Goal: Transaction & Acquisition: Purchase product/service

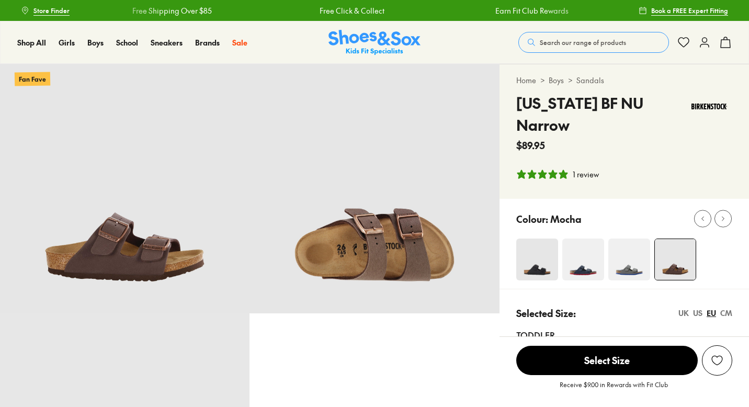
select select "*"
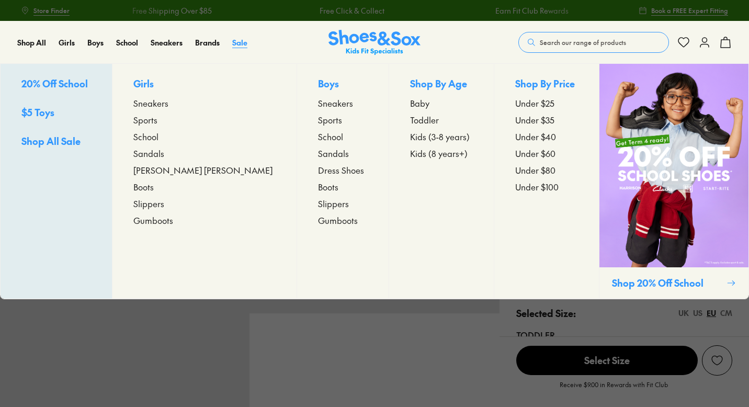
click at [241, 40] on span "Sale" at bounding box center [239, 42] width 15 height 10
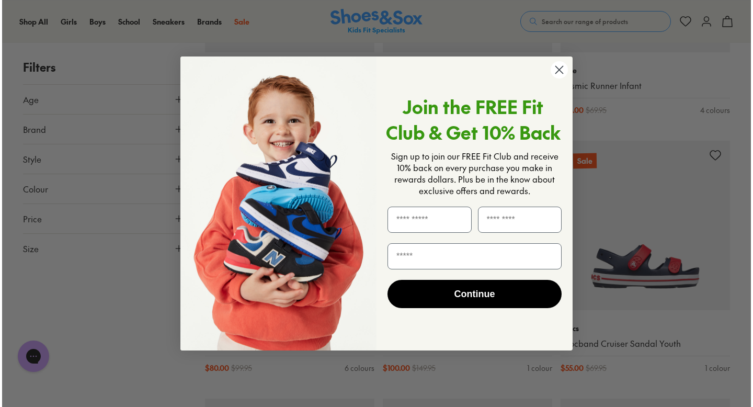
scroll to position [1364, 0]
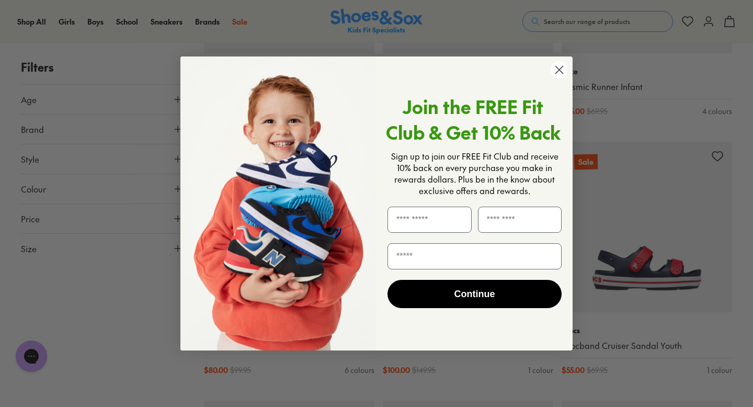
click at [554, 69] on circle "Close dialog" at bounding box center [559, 69] width 17 height 17
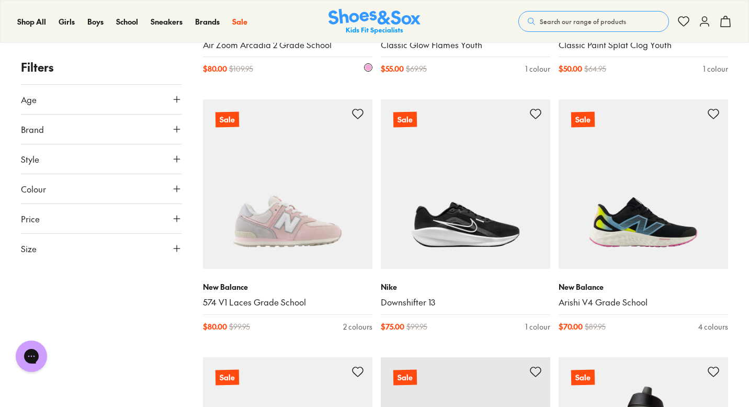
scroll to position [1918, 0]
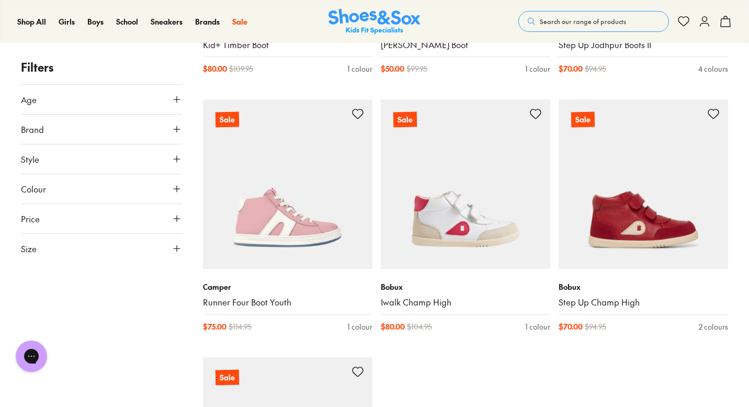
scroll to position [5270, 0]
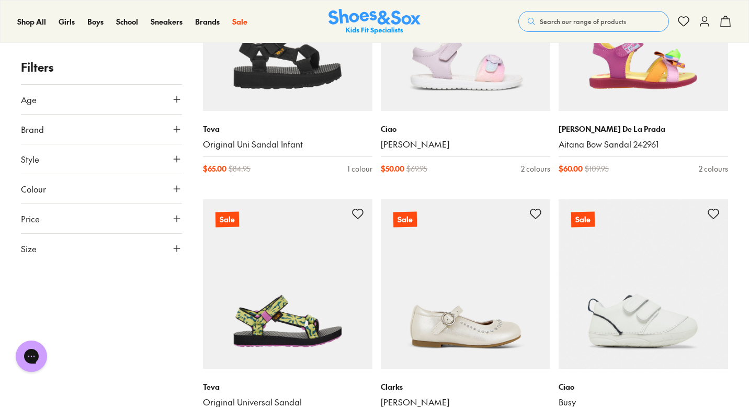
scroll to position [7740, 0]
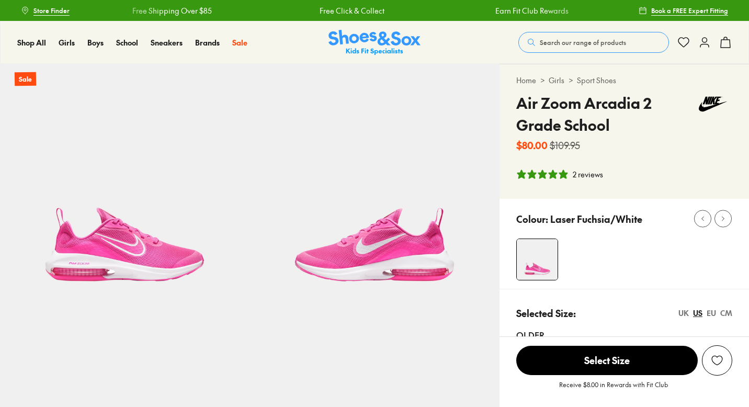
select select "*"
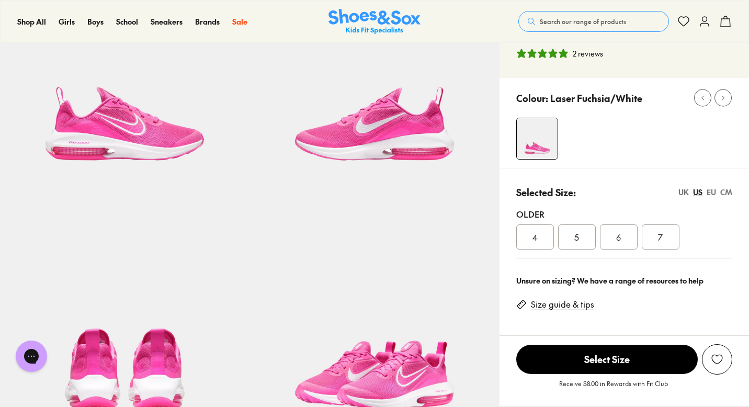
scroll to position [120, 0]
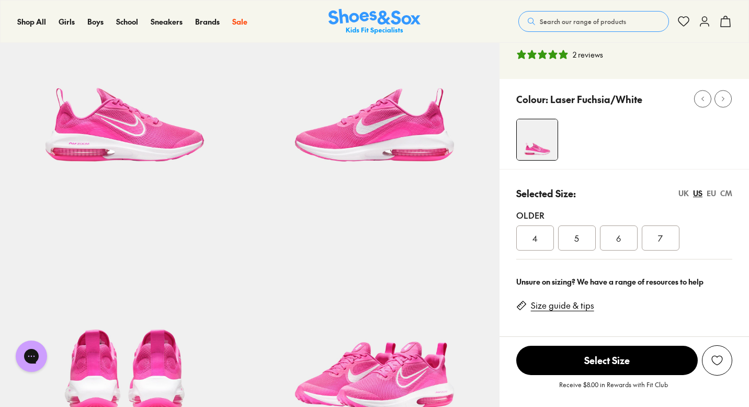
click at [543, 241] on div "4" at bounding box center [535, 237] width 38 height 25
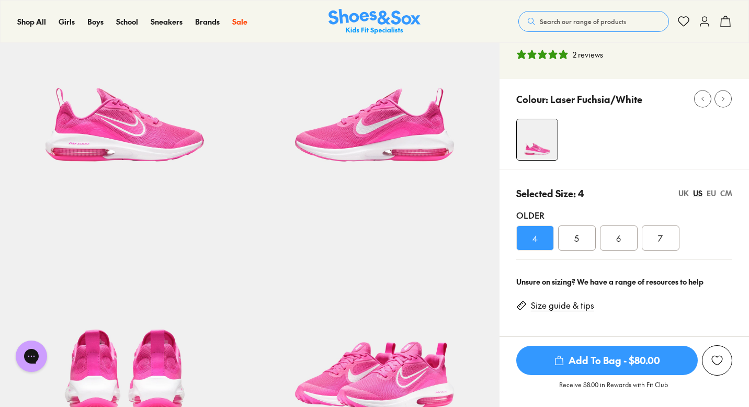
click at [569, 244] on div "5" at bounding box center [577, 237] width 38 height 25
click at [543, 242] on div "4" at bounding box center [535, 237] width 38 height 25
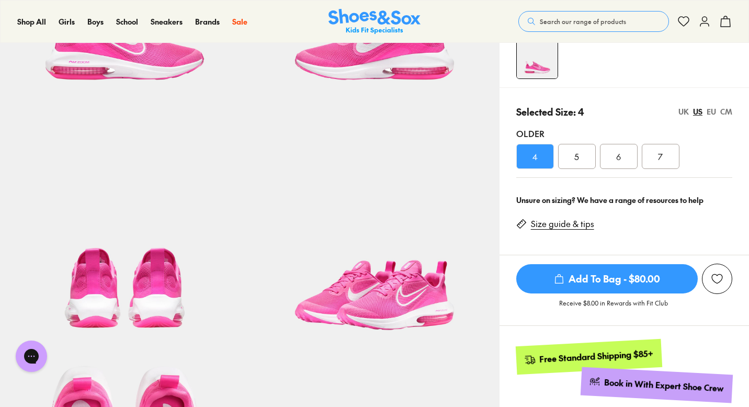
scroll to position [185, 0]
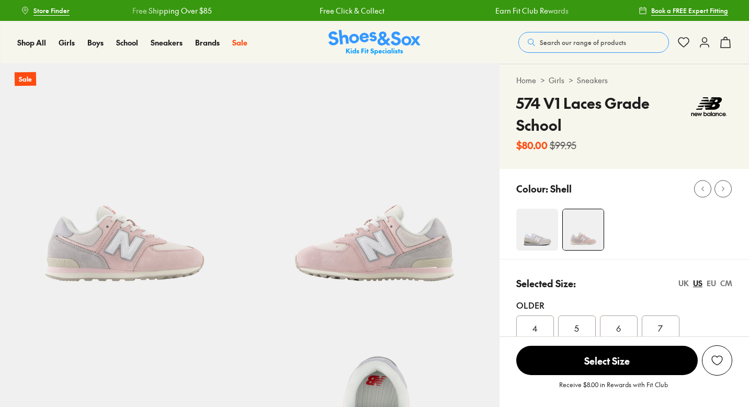
select select "*"
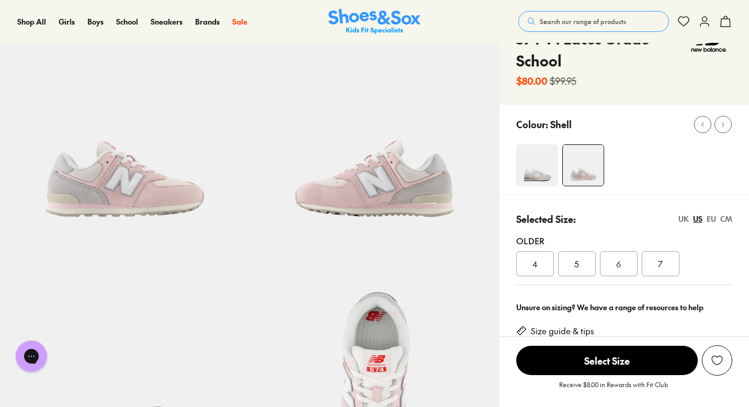
click at [386, 148] on img at bounding box center [373, 123] width 249 height 249
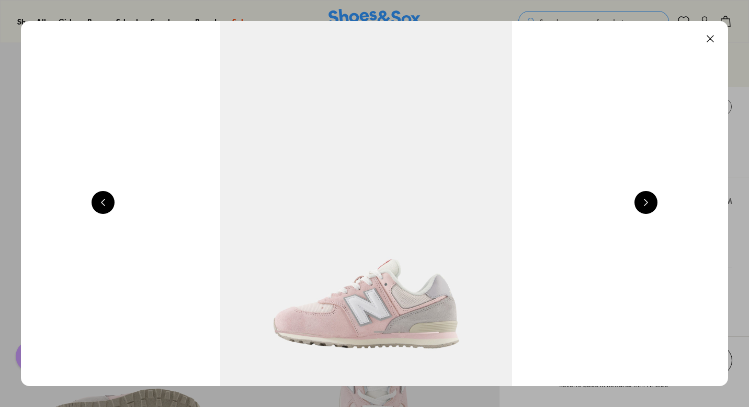
scroll to position [83, 0]
click at [717, 44] on button at bounding box center [710, 38] width 23 height 23
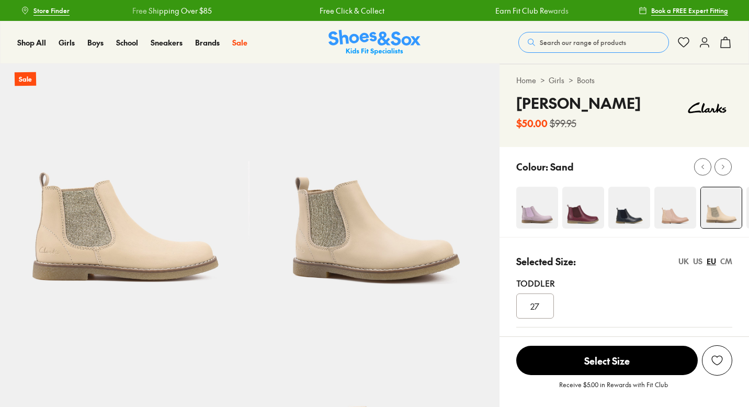
select select "*"
click at [550, 217] on img at bounding box center [537, 208] width 42 height 42
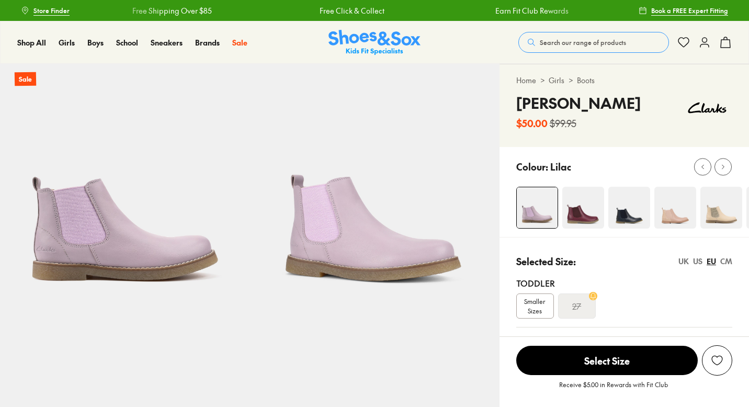
click at [578, 208] on img at bounding box center [583, 208] width 42 height 42
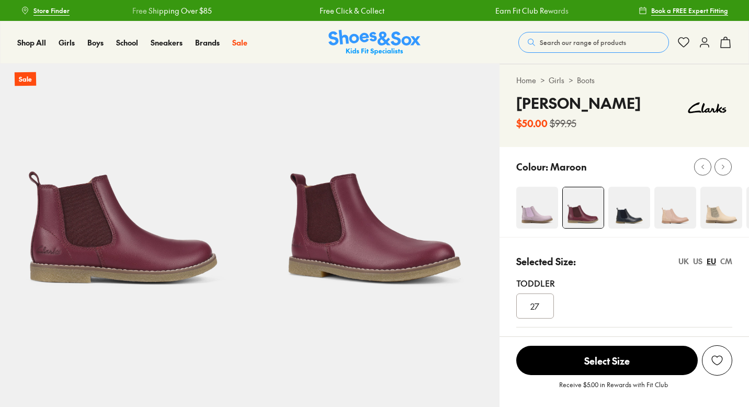
scroll to position [30, 0]
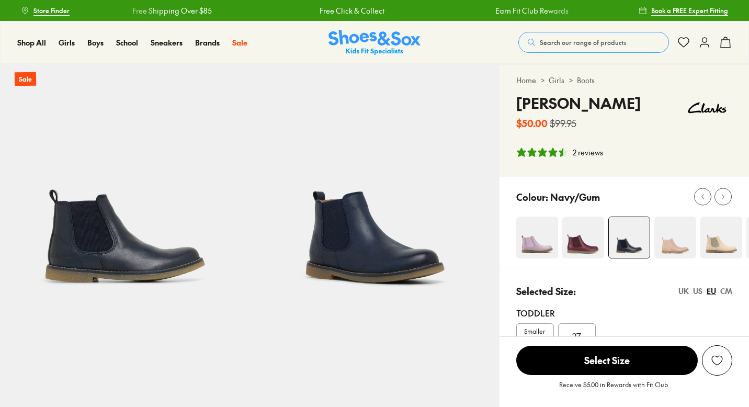
select select "*"
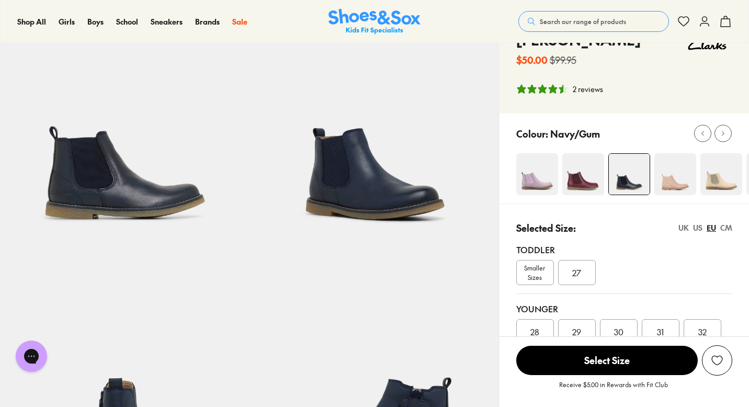
scroll to position [111, 0]
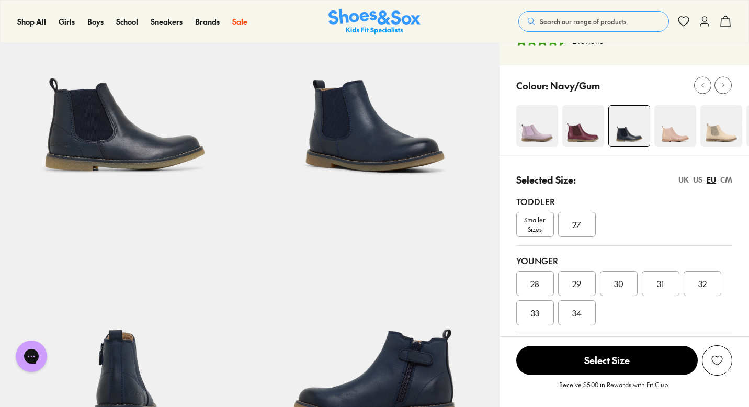
click at [656, 113] on img at bounding box center [675, 126] width 42 height 42
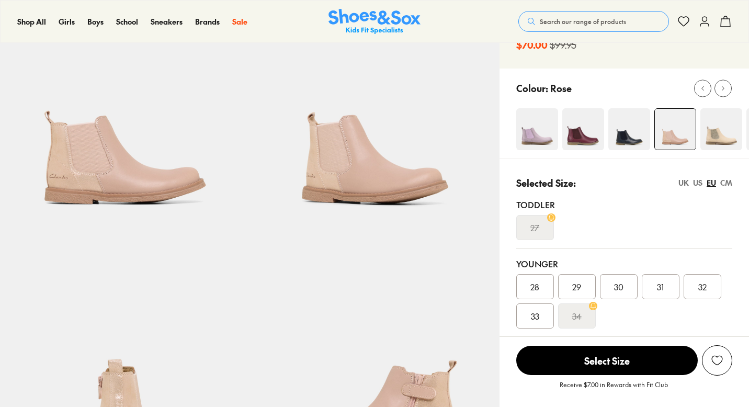
scroll to position [79, 0]
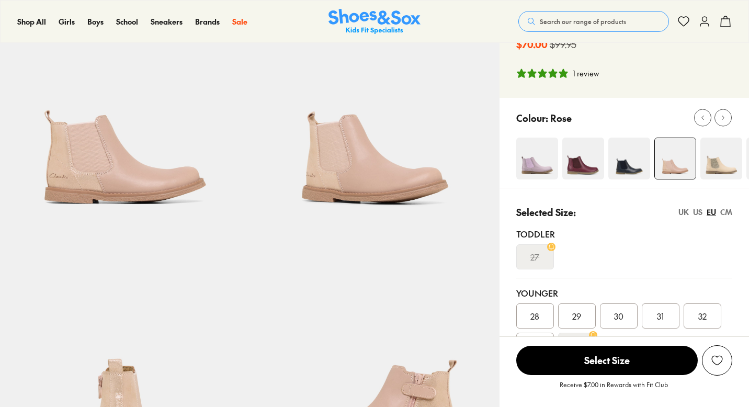
click at [710, 159] on img at bounding box center [721, 159] width 42 height 42
select select "*"
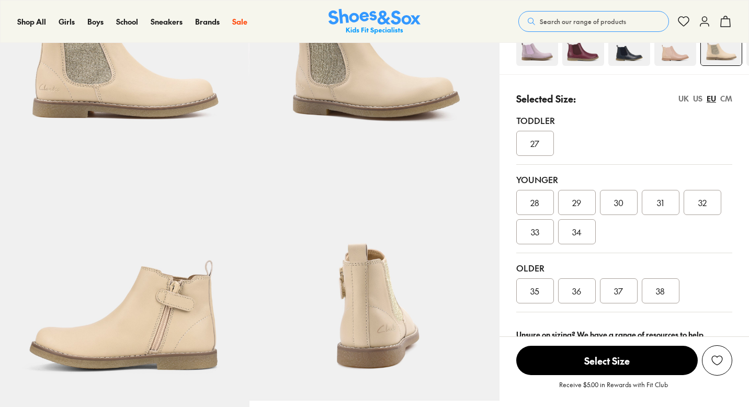
select select "*"
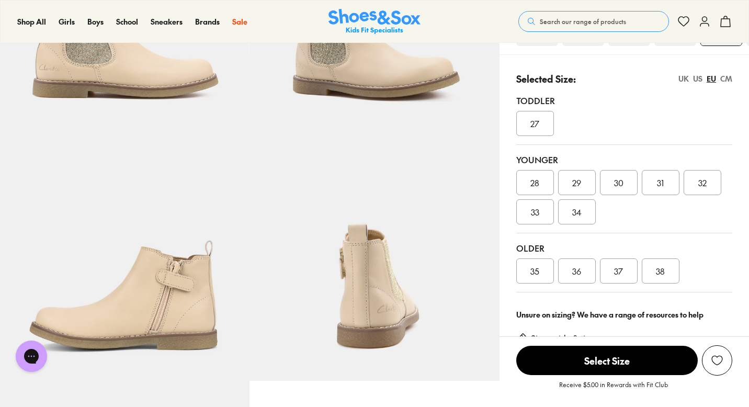
click at [684, 82] on div "UK" at bounding box center [683, 78] width 10 height 11
click at [530, 274] on span "2.5" at bounding box center [534, 271] width 11 height 13
